Goal: Navigation & Orientation: Find specific page/section

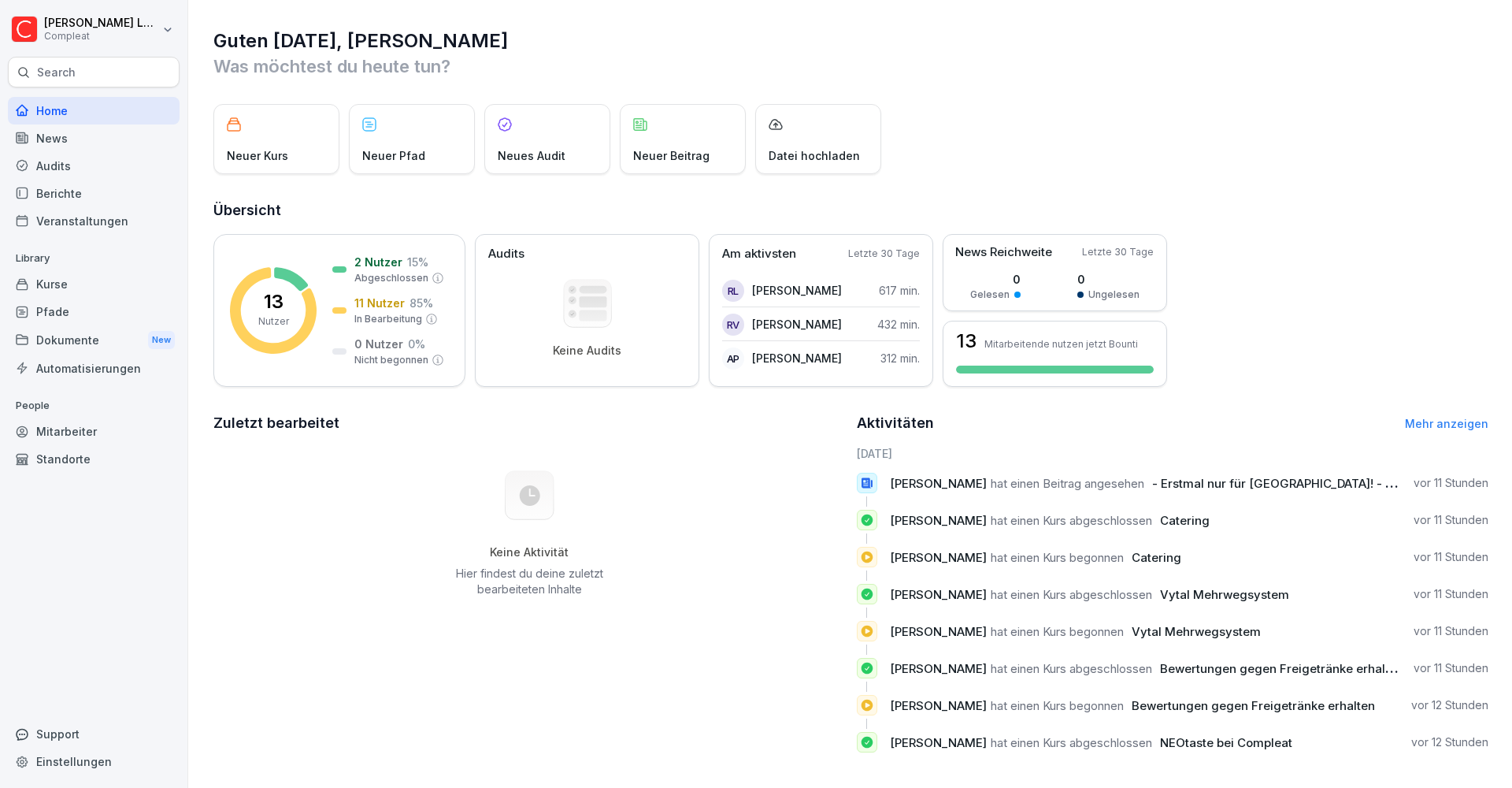
scroll to position [2, 0]
click at [119, 432] on div "Mitarbeiter" at bounding box center [94, 431] width 171 height 27
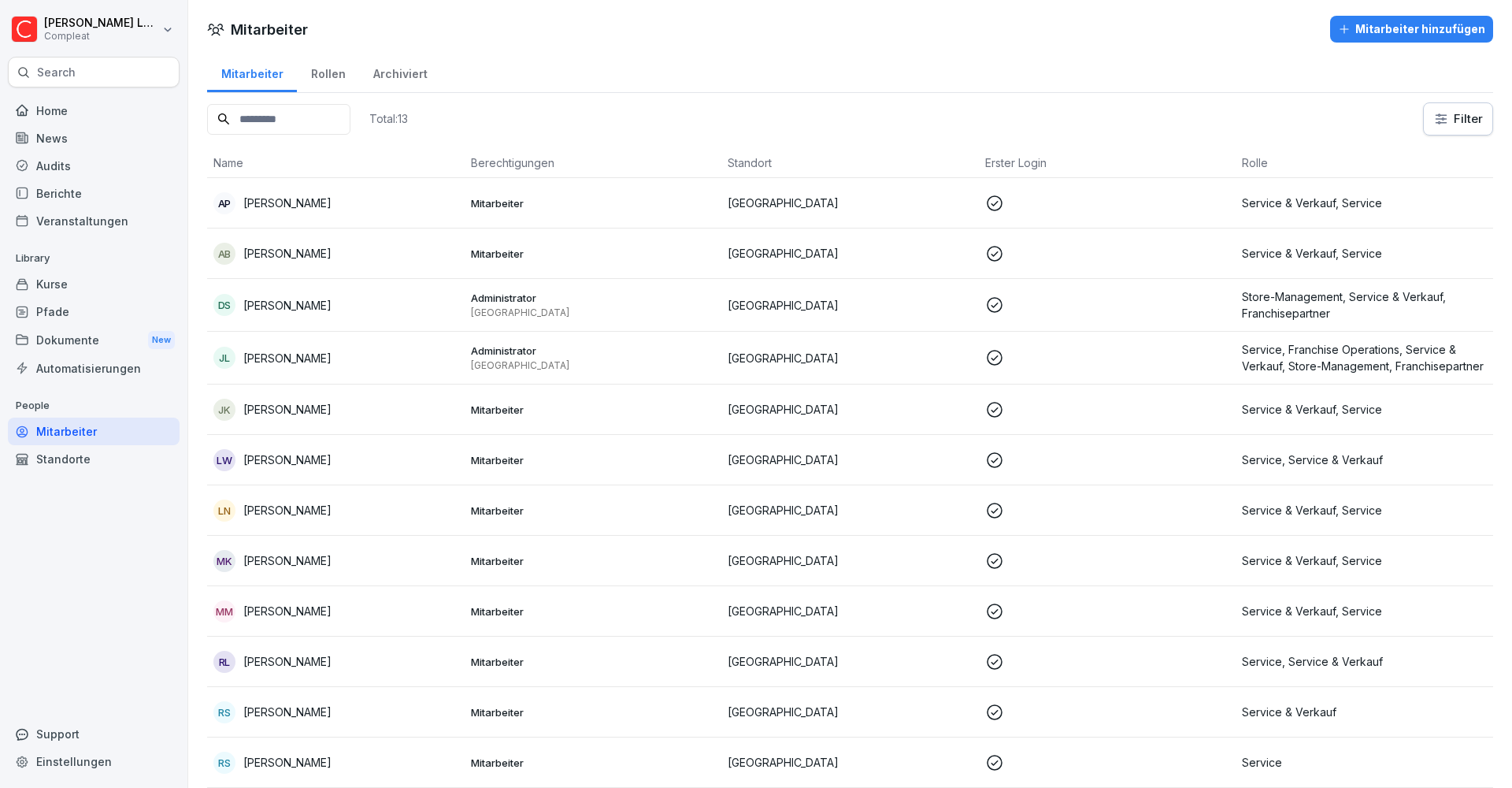
click at [325, 71] on div "Rollen" at bounding box center [328, 72] width 62 height 40
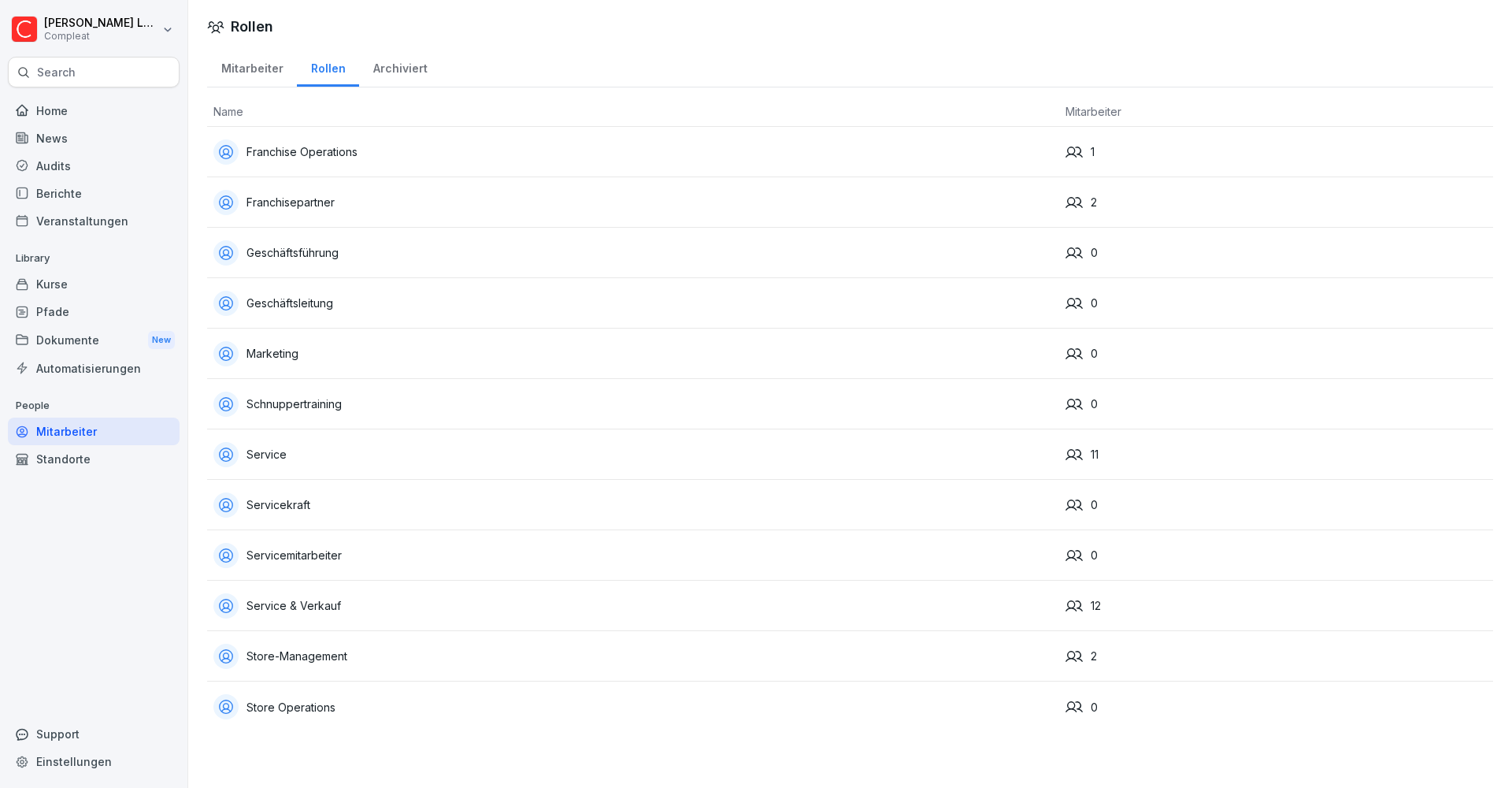
click at [104, 107] on div "Home" at bounding box center [94, 111] width 171 height 27
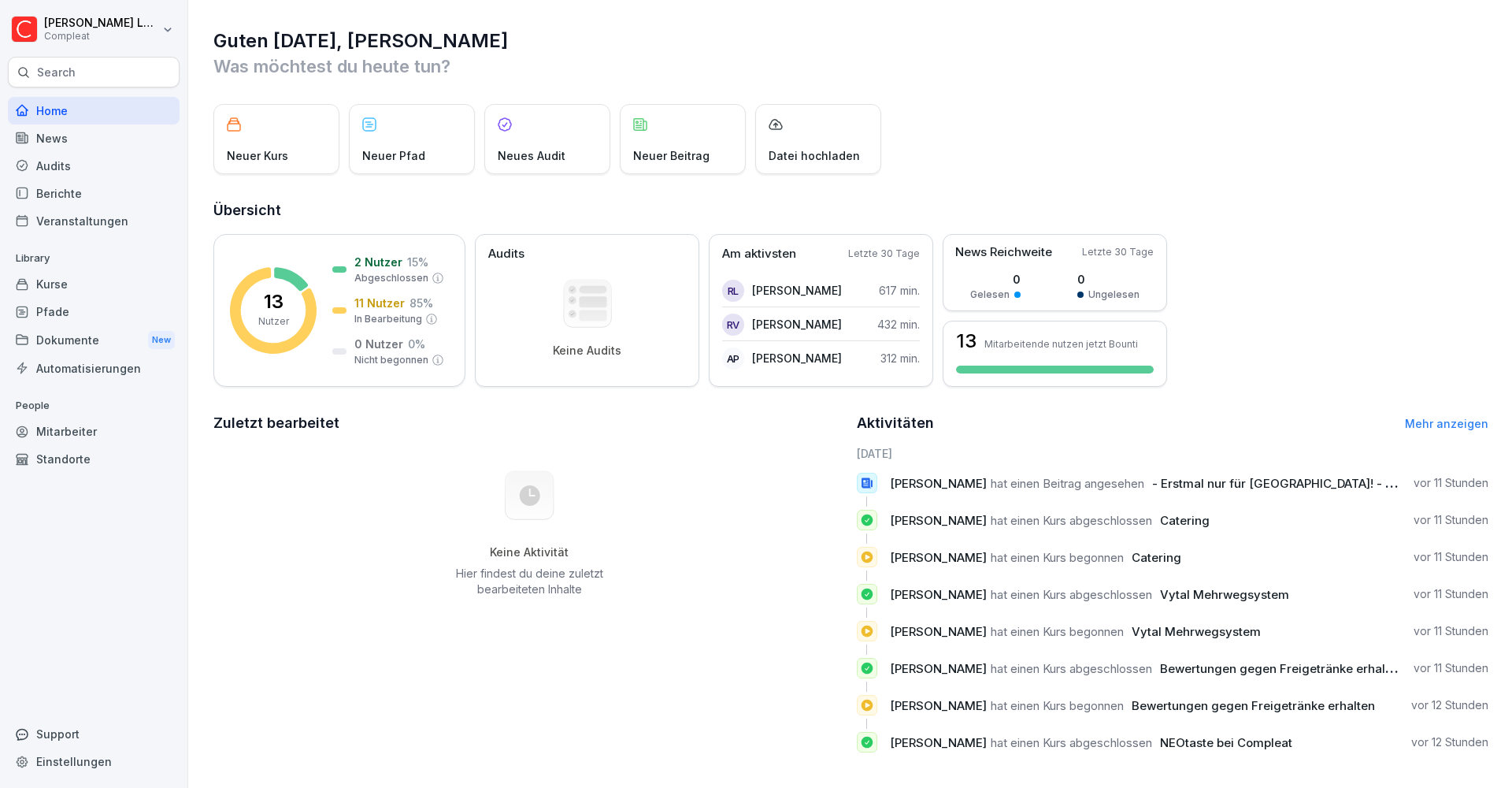
click at [102, 185] on div "Berichte" at bounding box center [94, 193] width 171 height 27
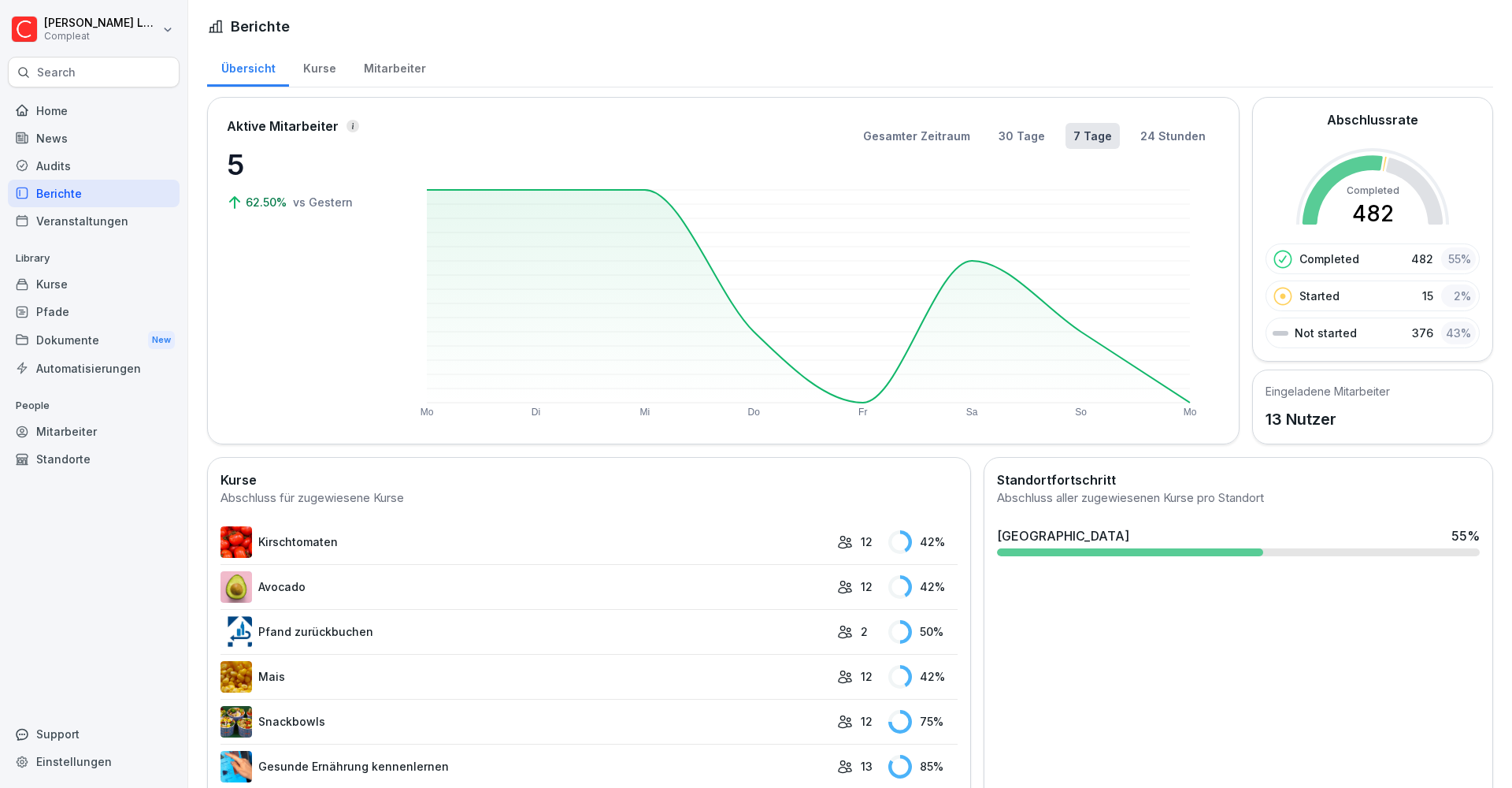
click at [388, 63] on div "Mitarbeiter" at bounding box center [395, 66] width 90 height 40
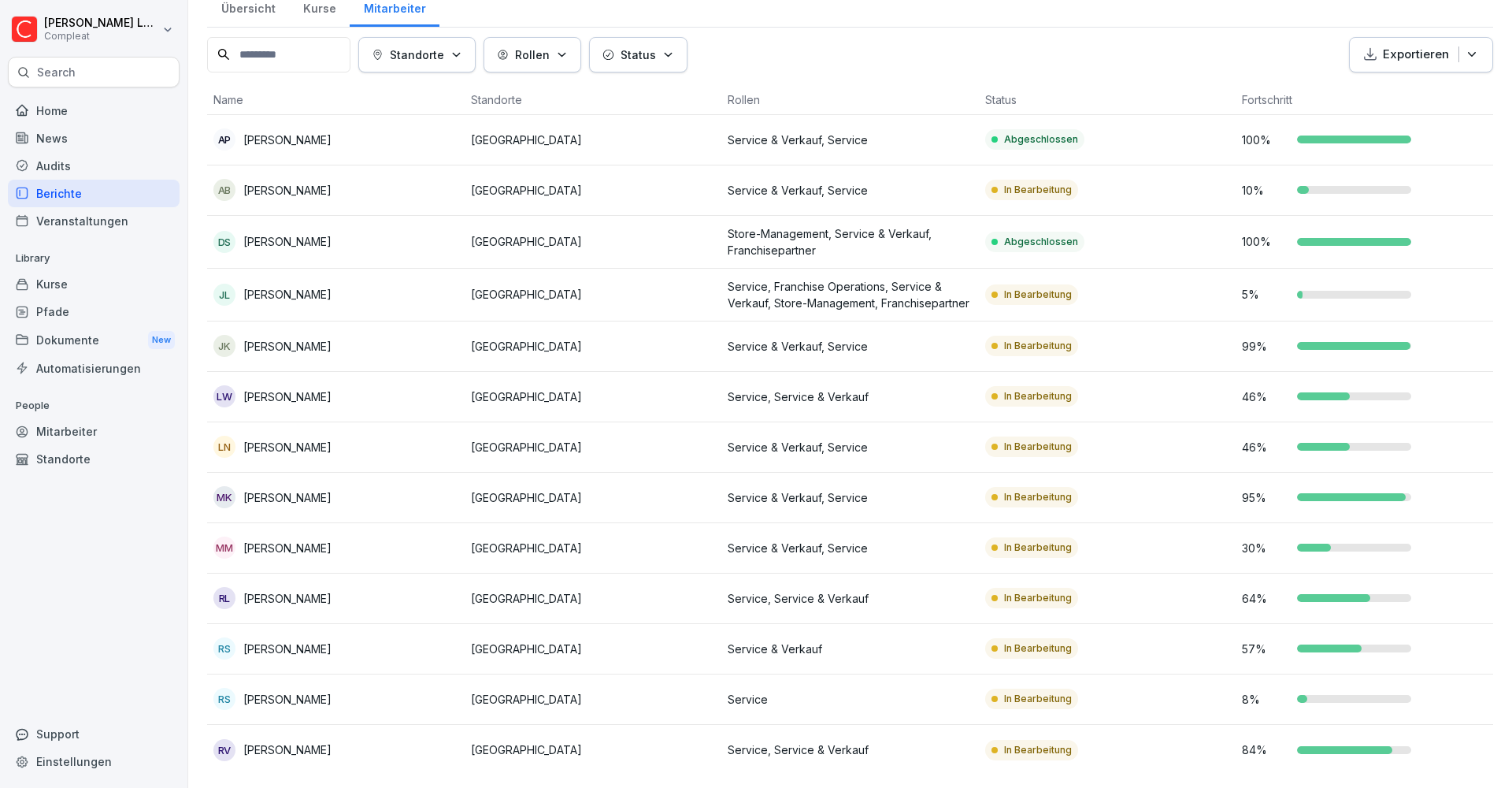
scroll to position [59, 0]
